Goal: Find specific page/section: Locate a particular part of the current website

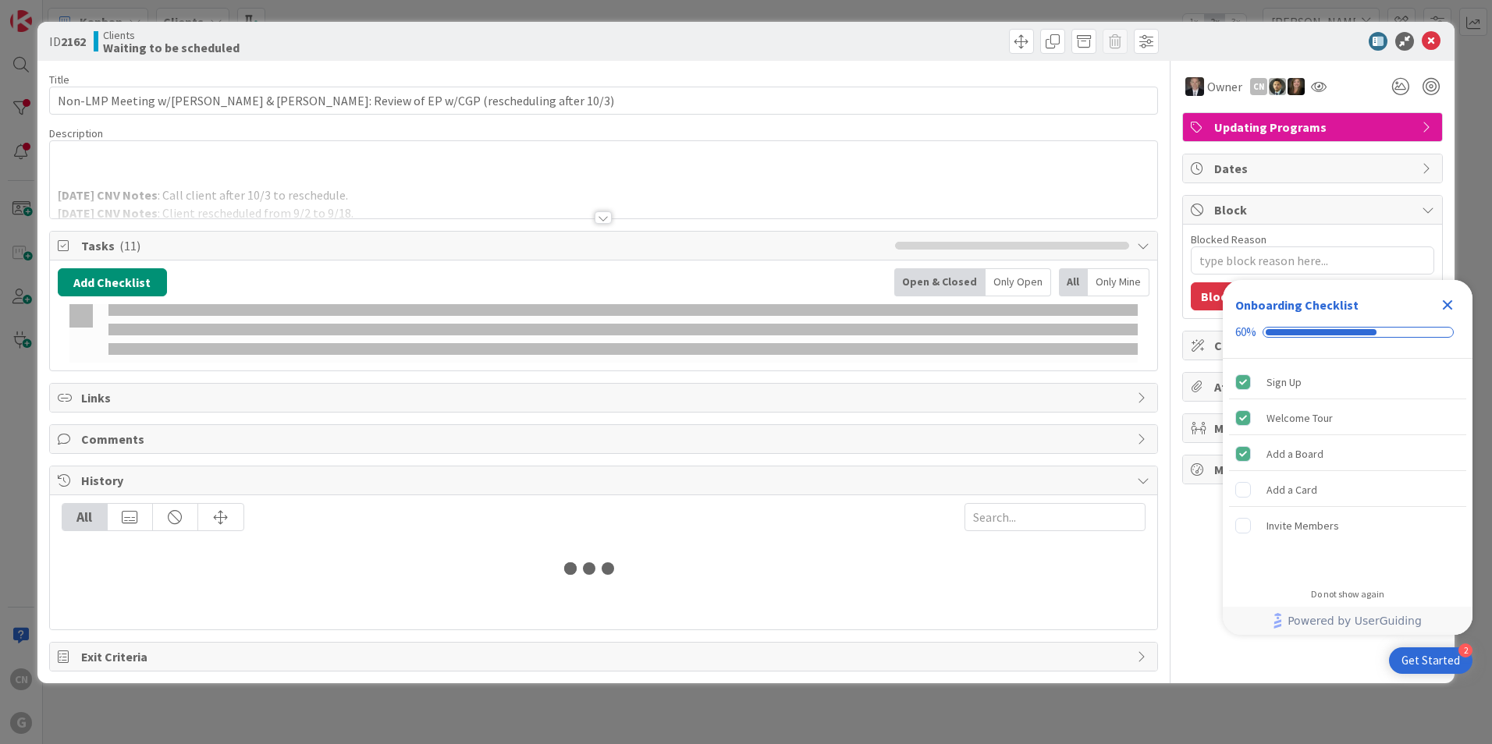
type input "[PERSON_NAME]"
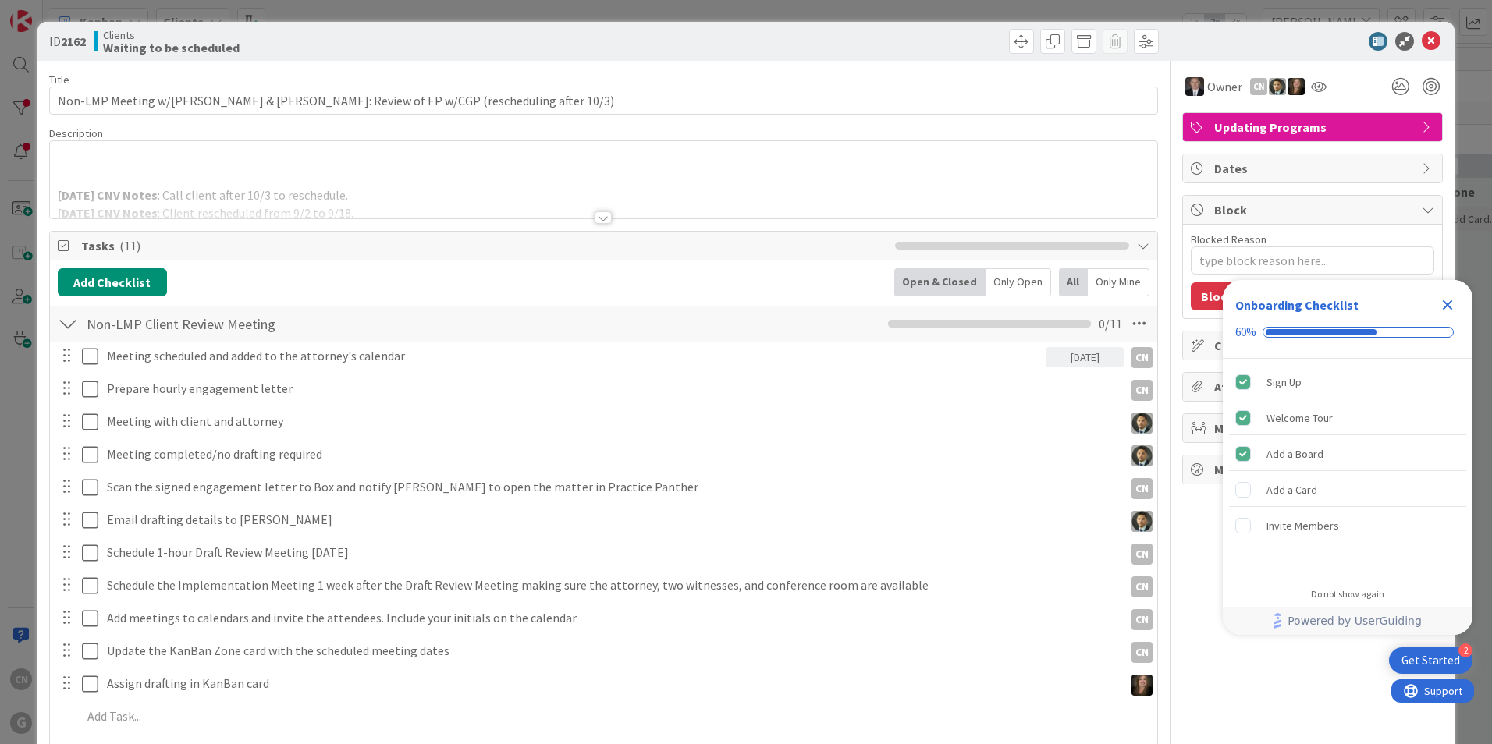
type textarea "x"
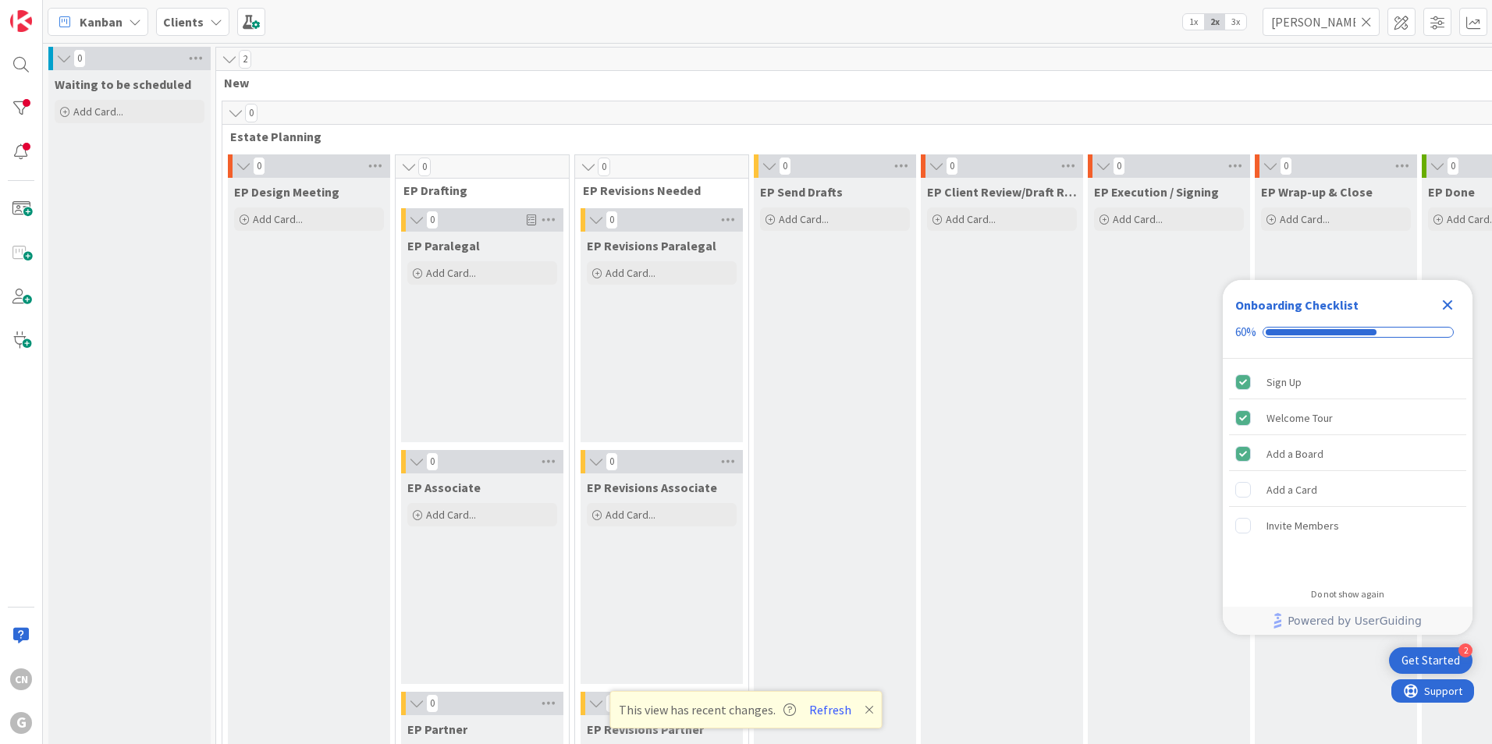
click at [1447, 309] on icon "Close Checklist" at bounding box center [1447, 305] width 19 height 19
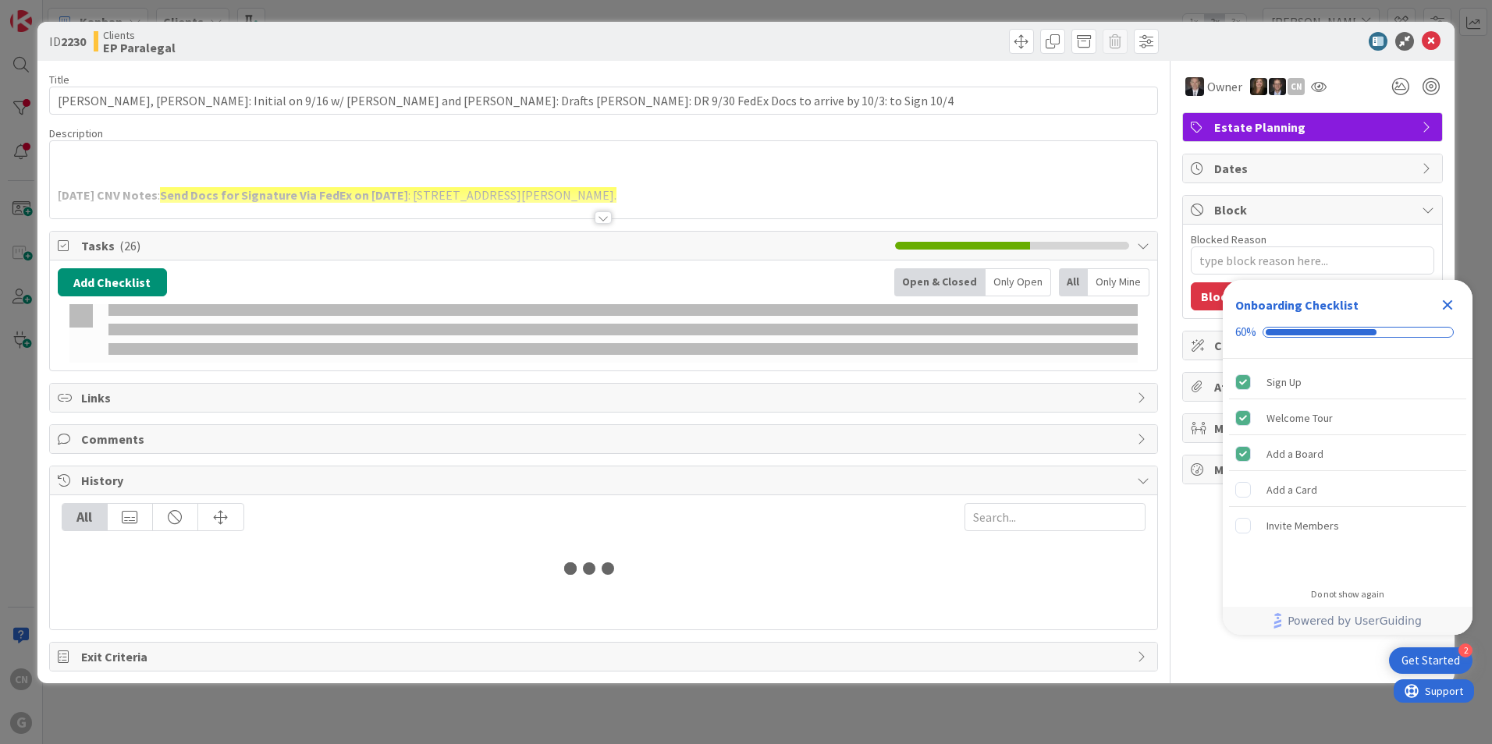
type input "[PERSON_NAME]"
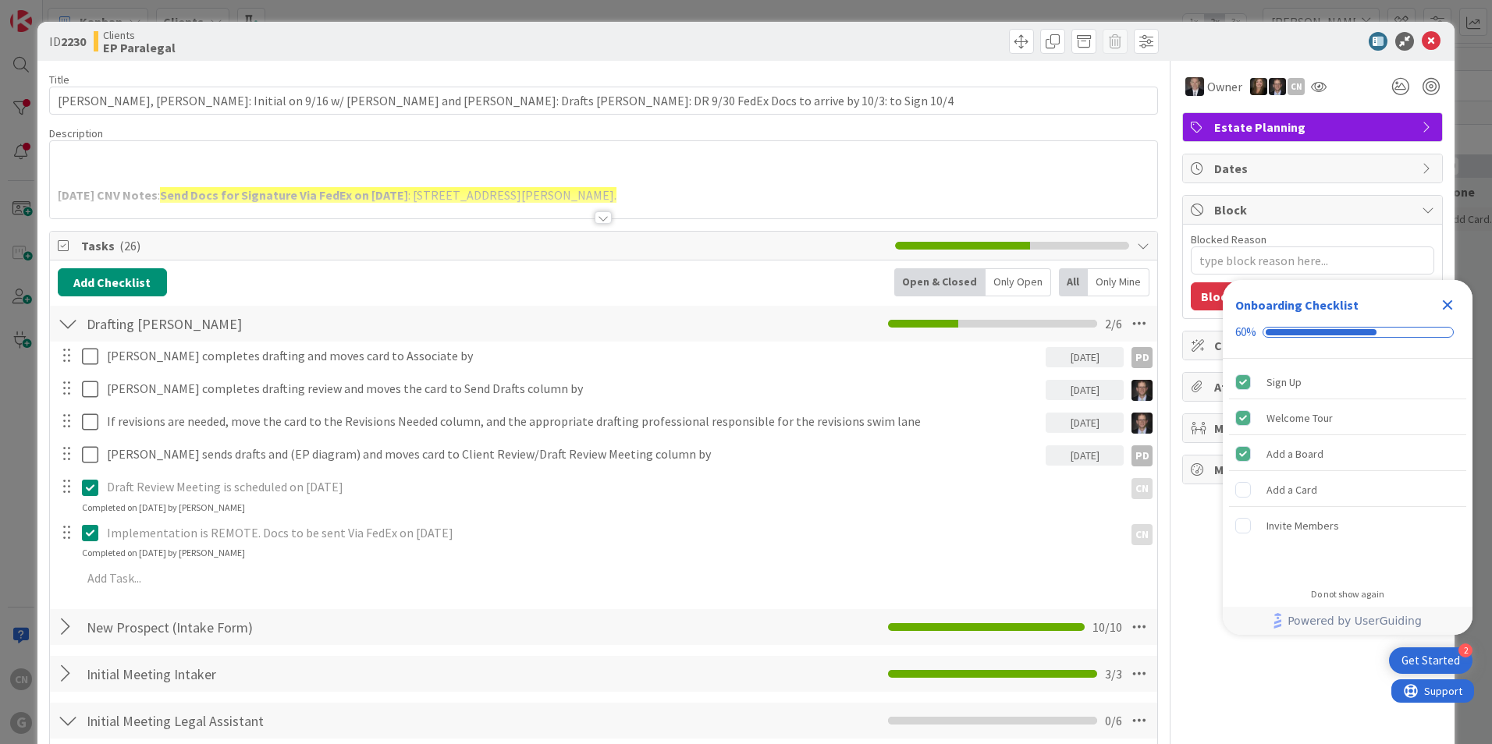
click at [814, 182] on div at bounding box center [603, 199] width 1107 height 40
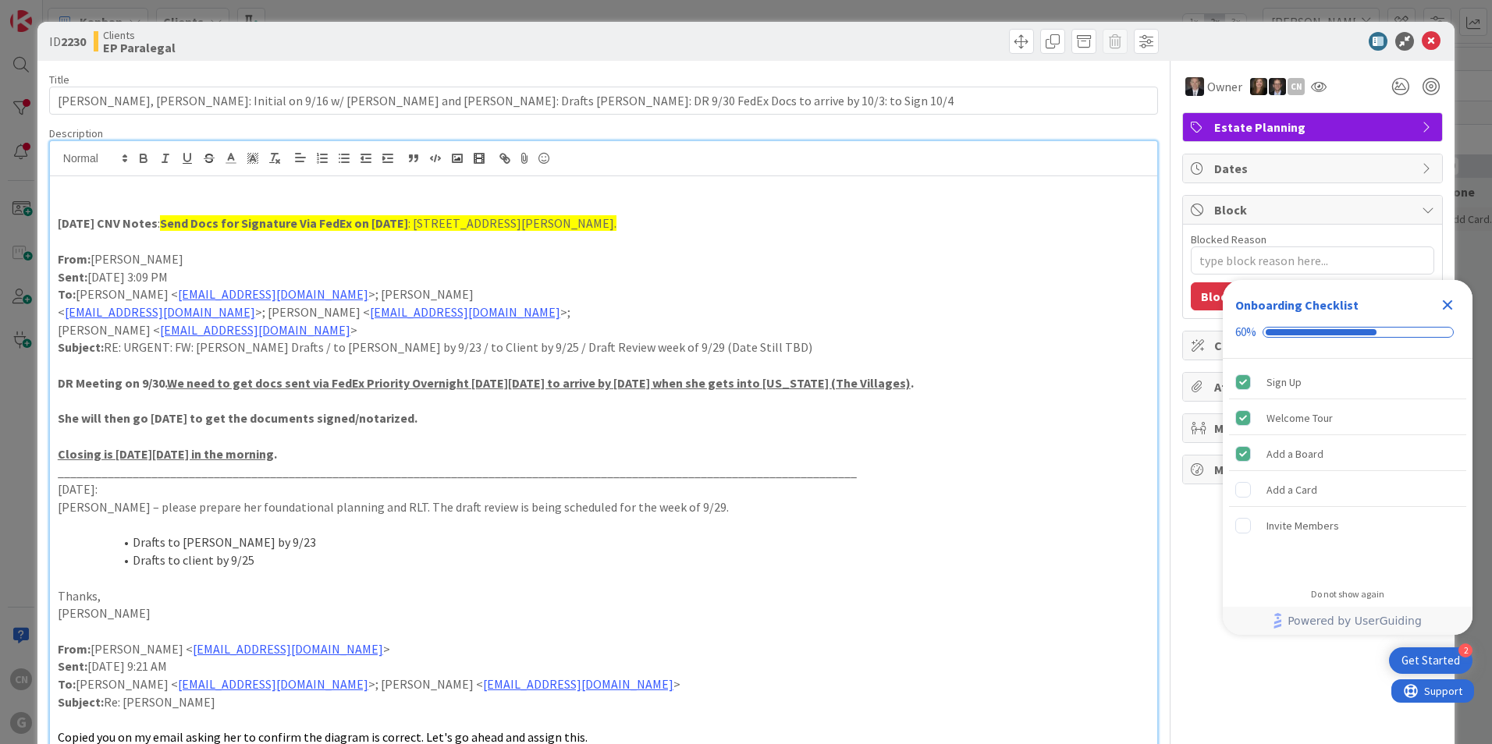
drag, startPoint x: 929, startPoint y: 385, endPoint x: 50, endPoint y: 380, distance: 879.3
click at [50, 380] on div "9.18.25 CNV Notes : Send Docs for Signature Via FedEx on 10-2-2025 : 6343 Bridg…" at bounding box center [603, 504] width 1107 height 657
click at [253, 161] on icon at bounding box center [253, 158] width 14 height 14
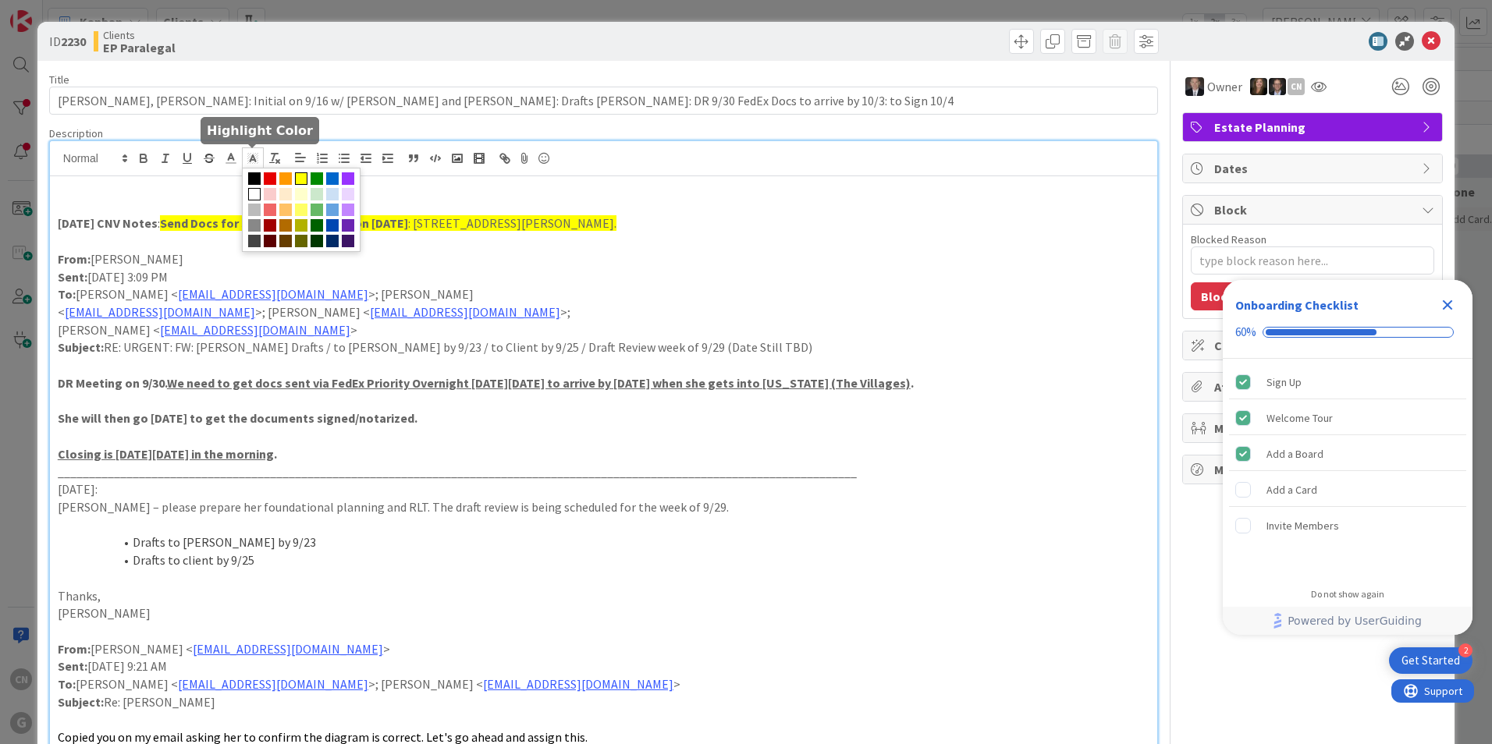
click at [298, 181] on span at bounding box center [301, 178] width 12 height 12
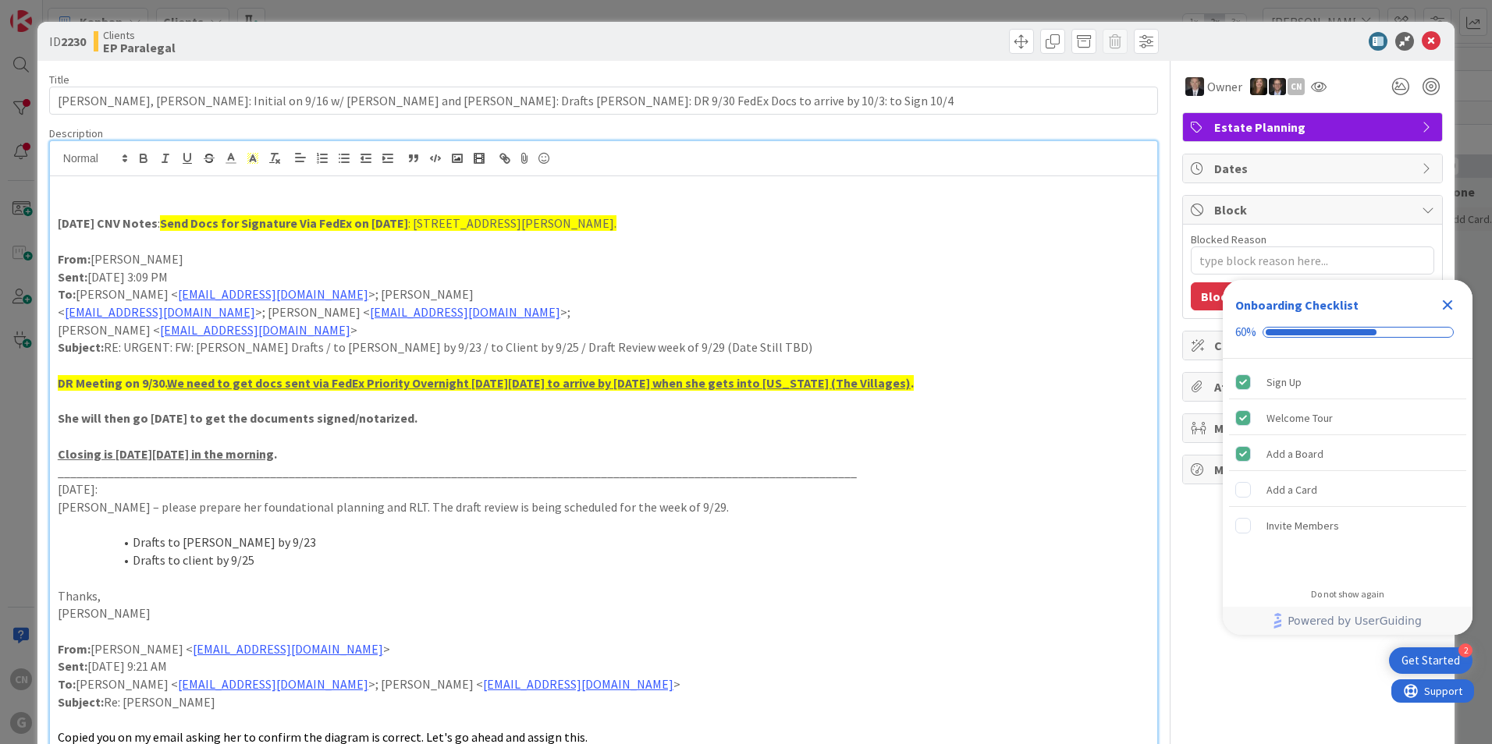
drag, startPoint x: 935, startPoint y: 465, endPoint x: 1005, endPoint y: 470, distance: 70.4
click at [935, 465] on p "_______________________________________________________________________________…" at bounding box center [604, 472] width 1092 height 18
type textarea "x"
drag, startPoint x: 1447, startPoint y: 307, endPoint x: 1441, endPoint y: 30, distance: 277.0
click at [1447, 304] on icon "Close Checklist" at bounding box center [1448, 305] width 10 height 10
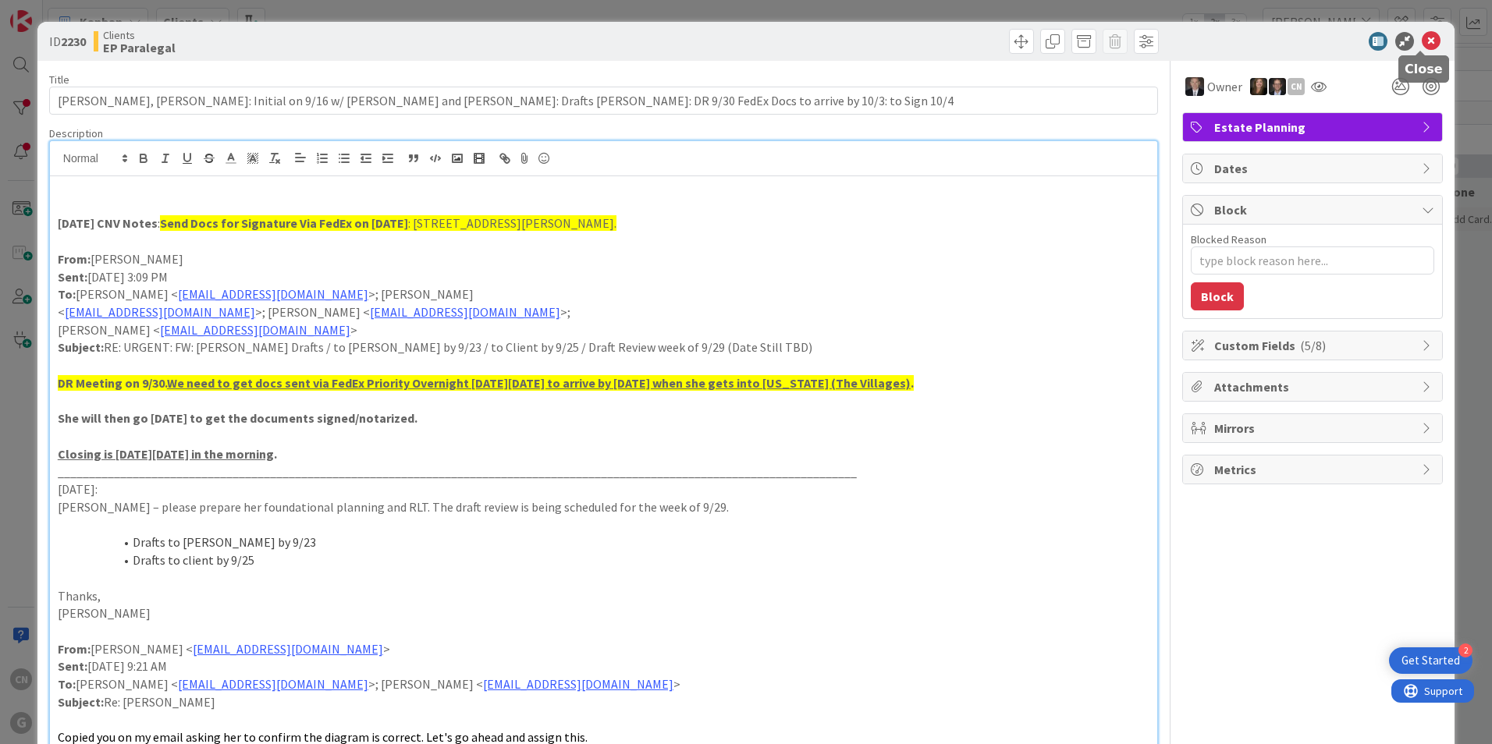
click at [1422, 34] on icon at bounding box center [1431, 41] width 19 height 19
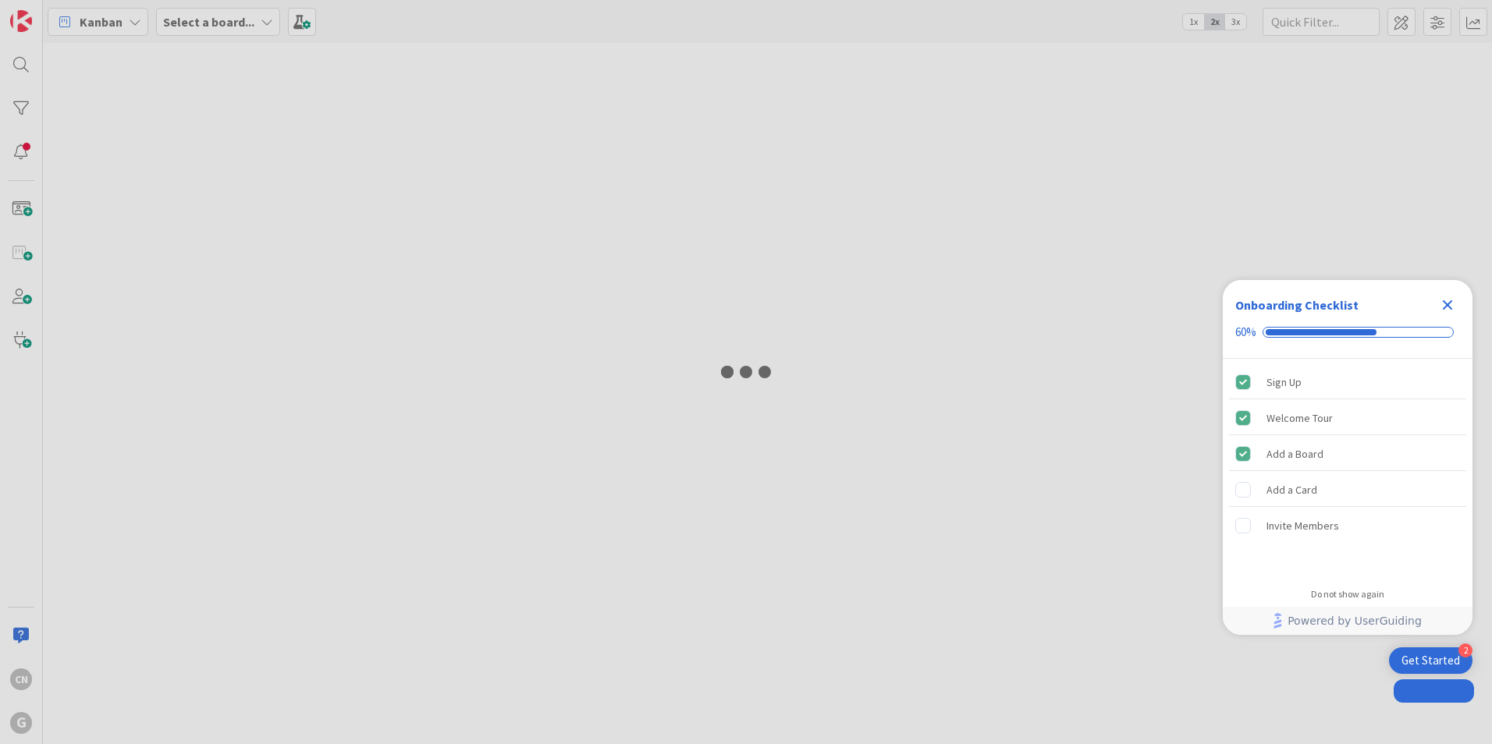
type input "[PERSON_NAME]"
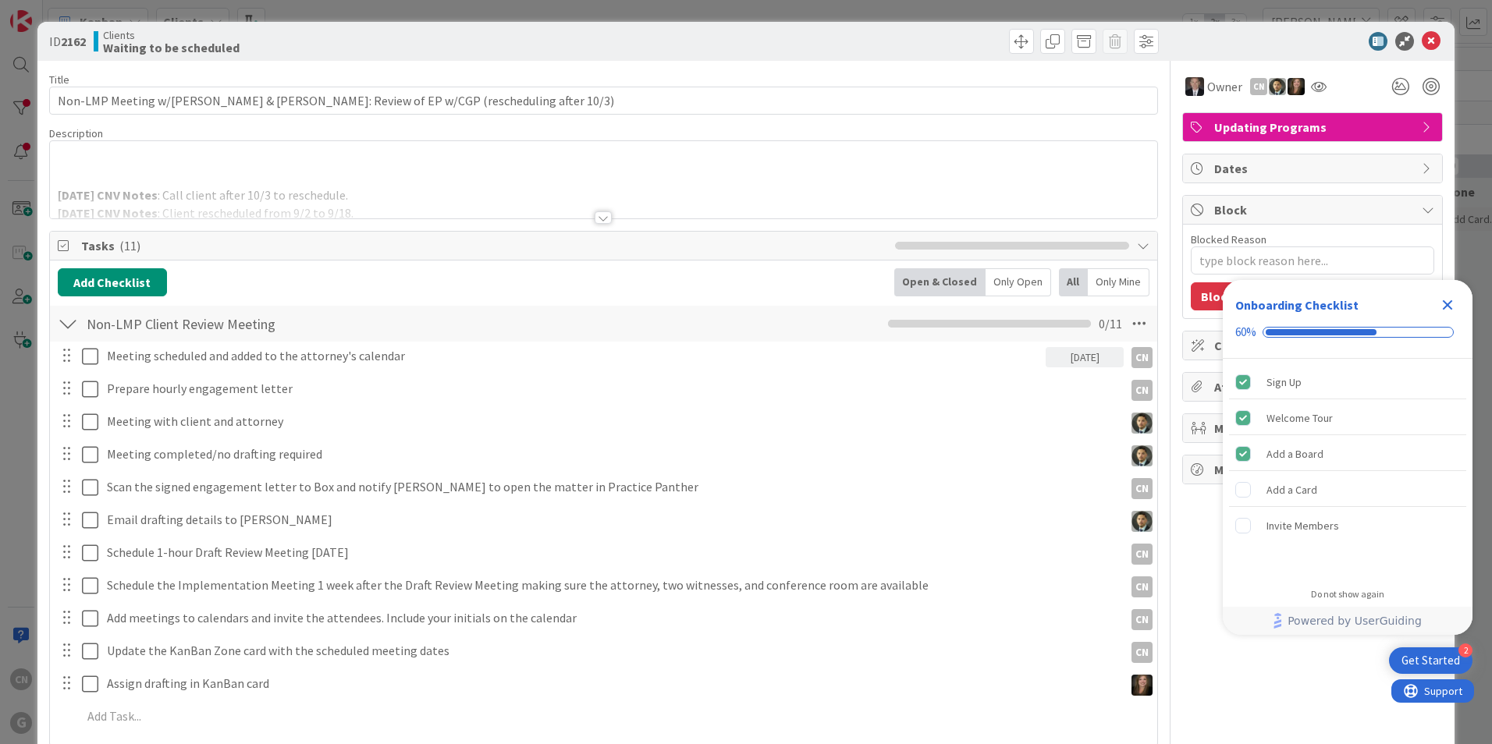
type textarea "x"
click at [596, 223] on div at bounding box center [603, 217] width 17 height 12
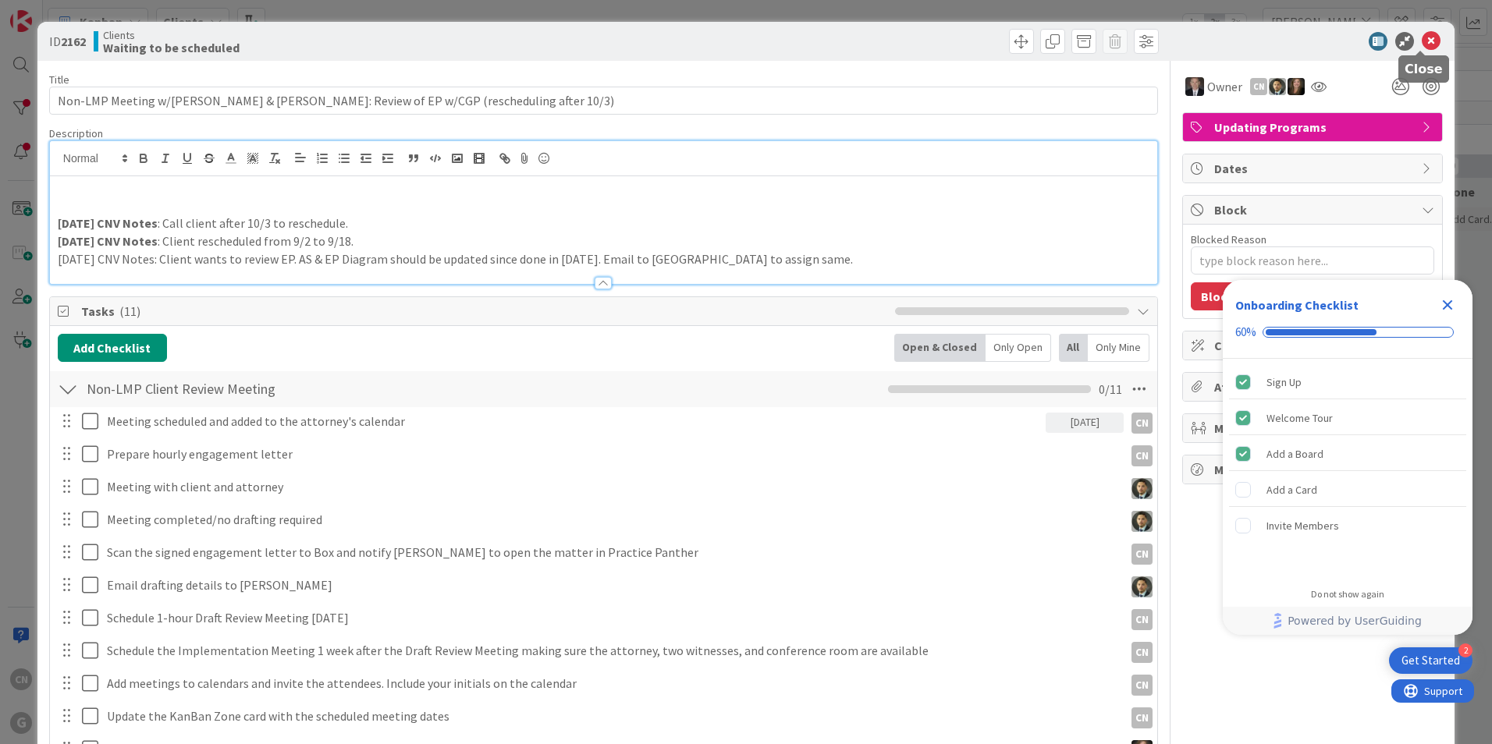
drag, startPoint x: 1418, startPoint y: 42, endPoint x: 1386, endPoint y: 4, distance: 49.8
click at [1422, 38] on icon at bounding box center [1431, 41] width 19 height 19
